Goal: Transaction & Acquisition: Purchase product/service

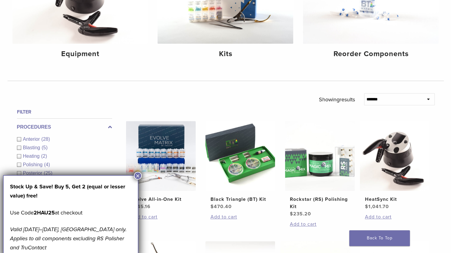
scroll to position [80, 0]
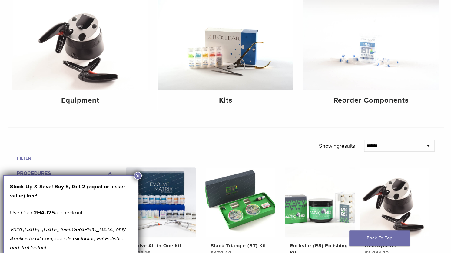
click at [138, 176] on button "×" at bounding box center [138, 175] width 8 height 8
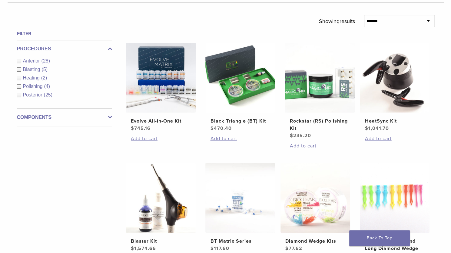
scroll to position [205, 0]
click at [253, 74] on img at bounding box center [240, 77] width 70 height 70
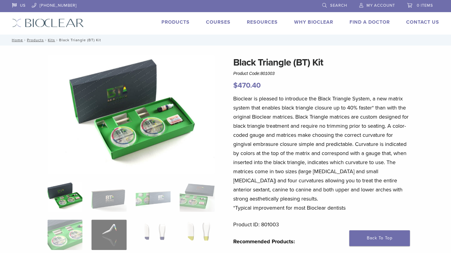
scroll to position [83, 0]
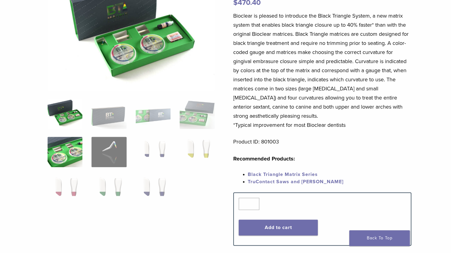
click at [62, 153] on img at bounding box center [65, 152] width 35 height 30
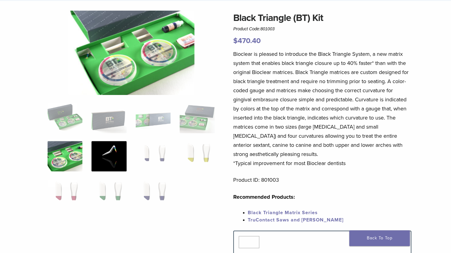
scroll to position [42, 0]
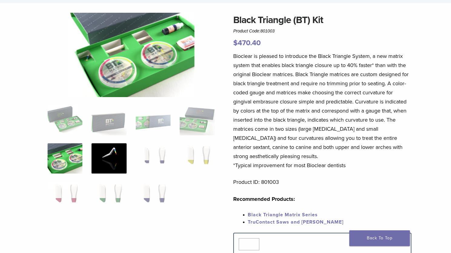
click at [101, 151] on img at bounding box center [109, 158] width 35 height 30
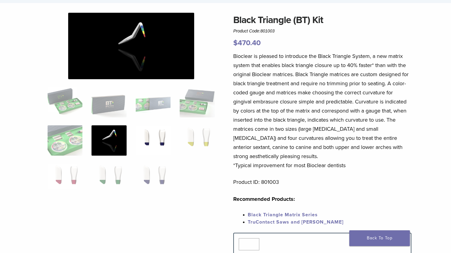
click at [150, 140] on img at bounding box center [153, 140] width 35 height 30
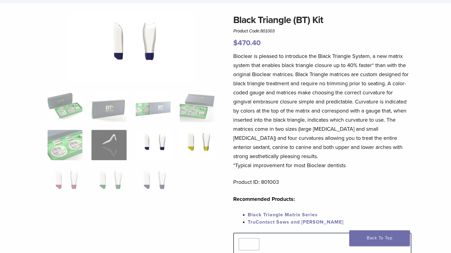
click at [203, 146] on img at bounding box center [197, 145] width 35 height 30
click at [65, 174] on img at bounding box center [65, 183] width 35 height 30
click at [121, 177] on img at bounding box center [109, 183] width 35 height 30
click at [142, 179] on img at bounding box center [153, 183] width 35 height 30
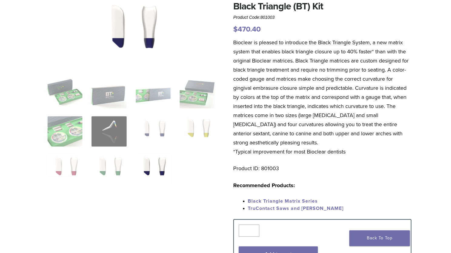
scroll to position [56, 0]
click at [70, 97] on img at bounding box center [65, 93] width 35 height 30
